Goal: Find specific page/section: Find specific page/section

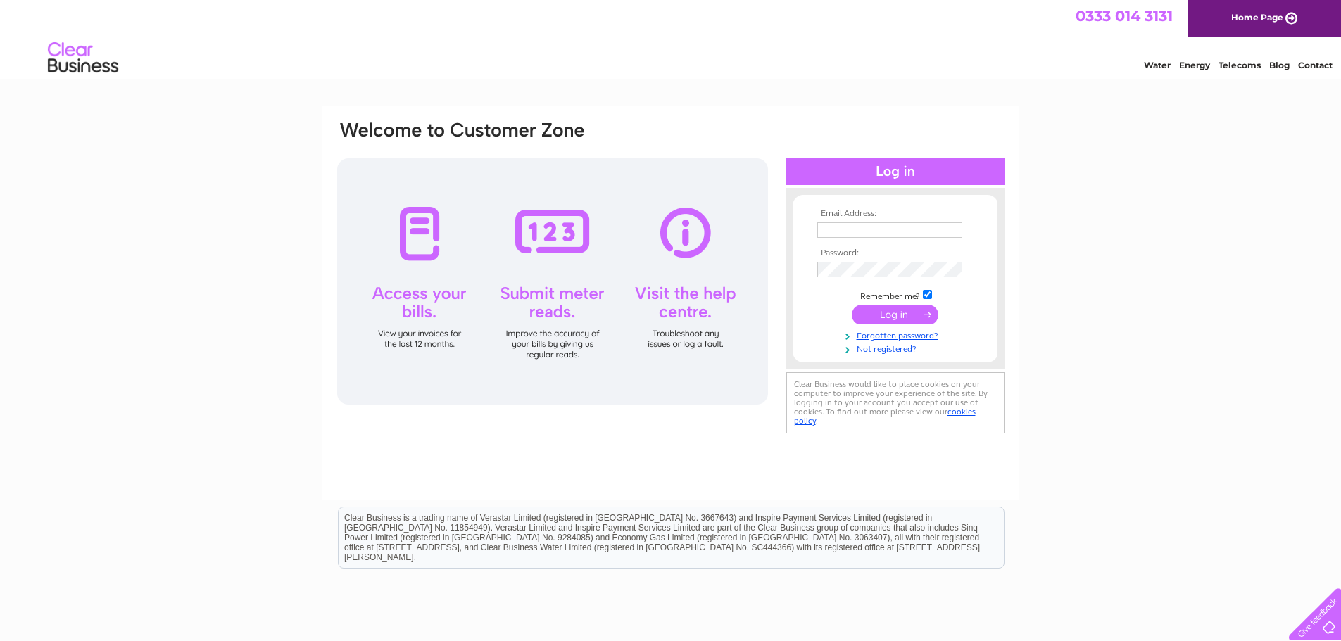
type input "accounts@atbesthandlers.co.uk"
click at [905, 315] on input "submit" at bounding box center [895, 315] width 87 height 20
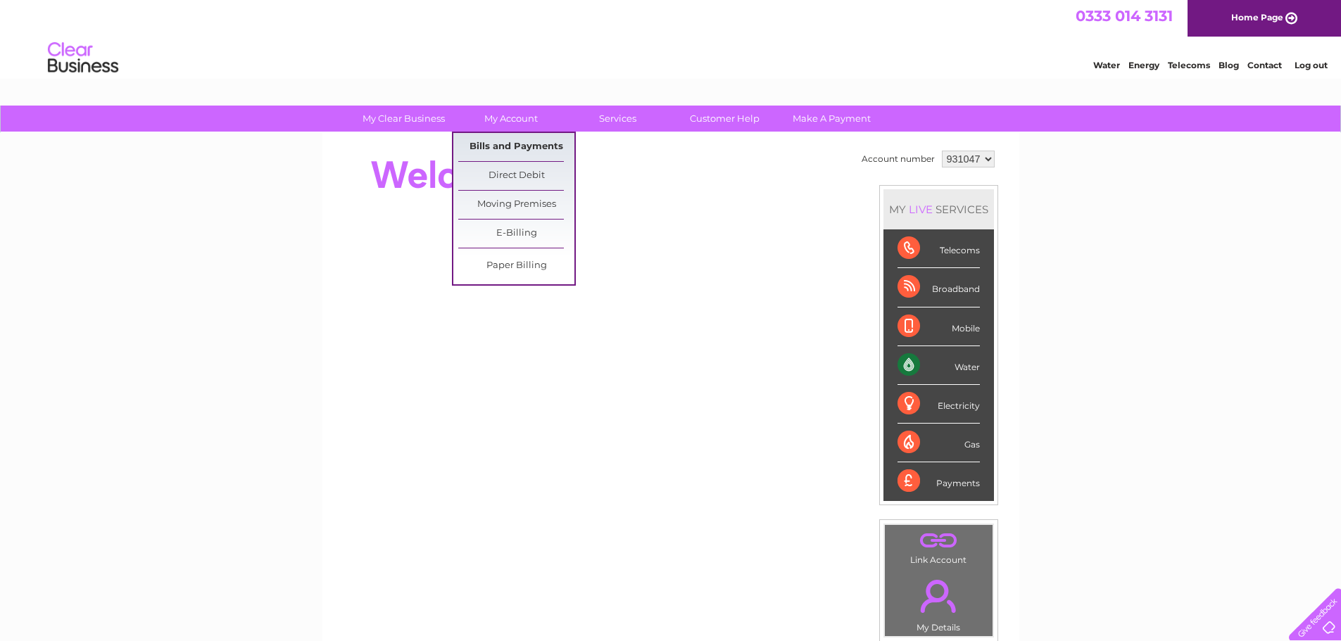
click at [517, 137] on link "Bills and Payments" at bounding box center [516, 147] width 116 height 28
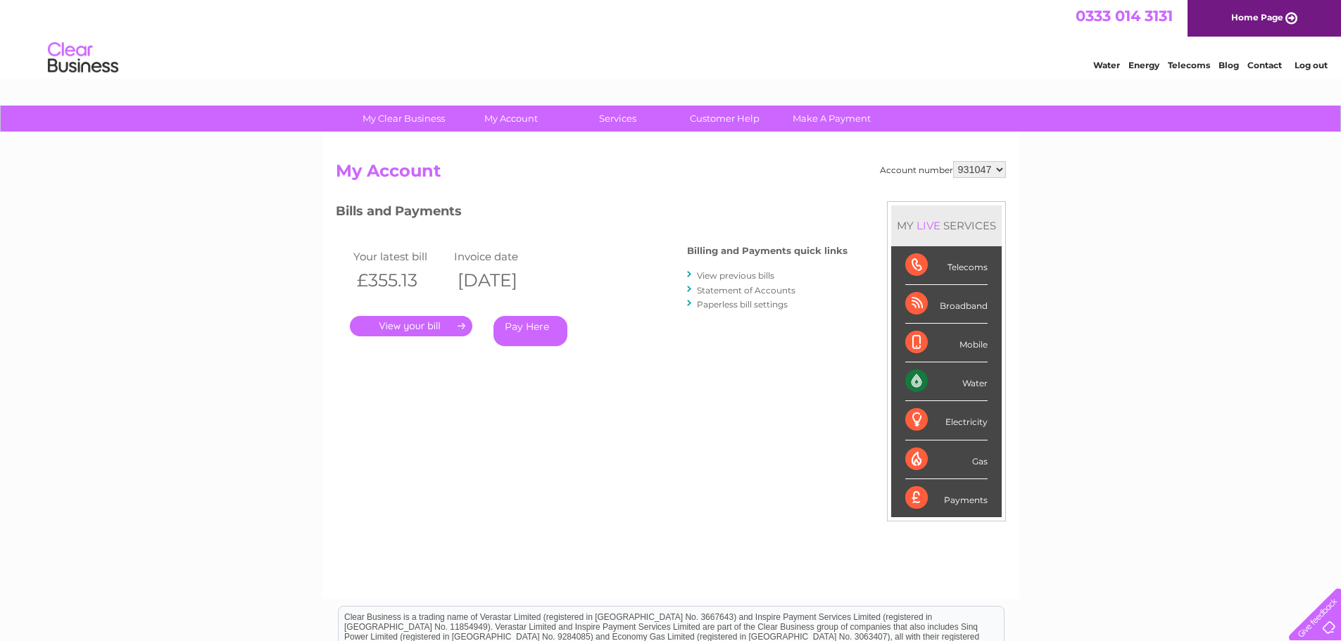
click at [431, 327] on link "." at bounding box center [411, 326] width 122 height 20
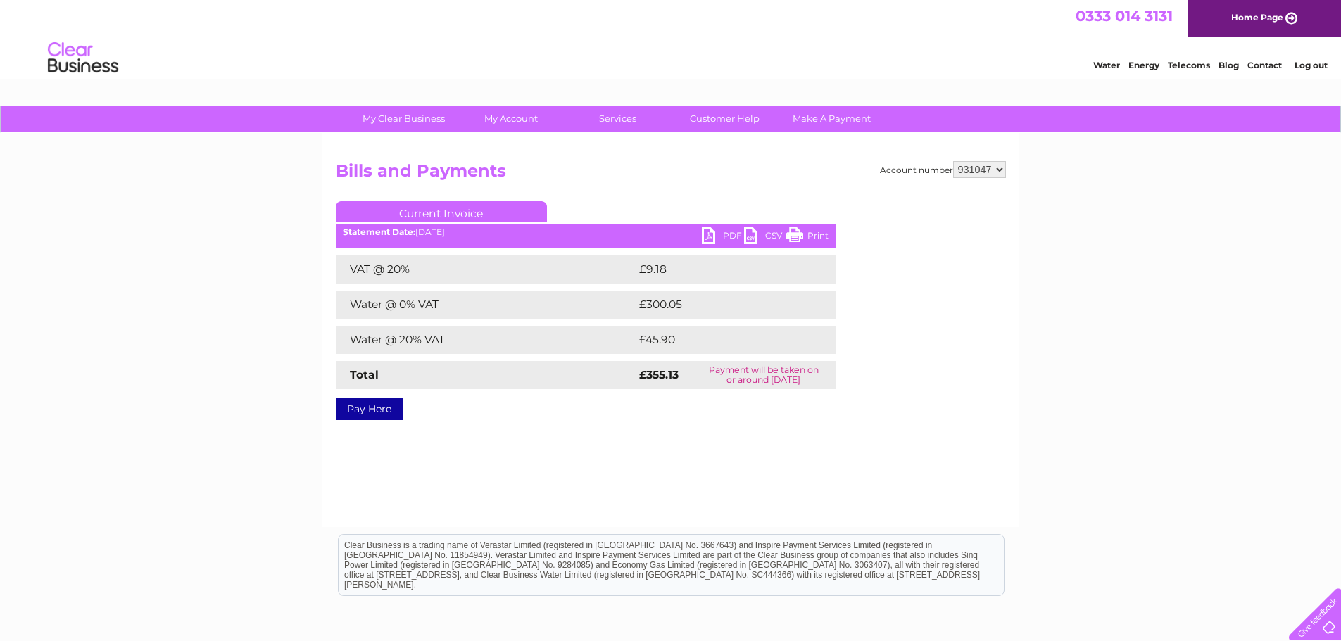
click at [708, 234] on link "PDF" at bounding box center [723, 237] width 42 height 20
